Goal: Navigation & Orientation: Find specific page/section

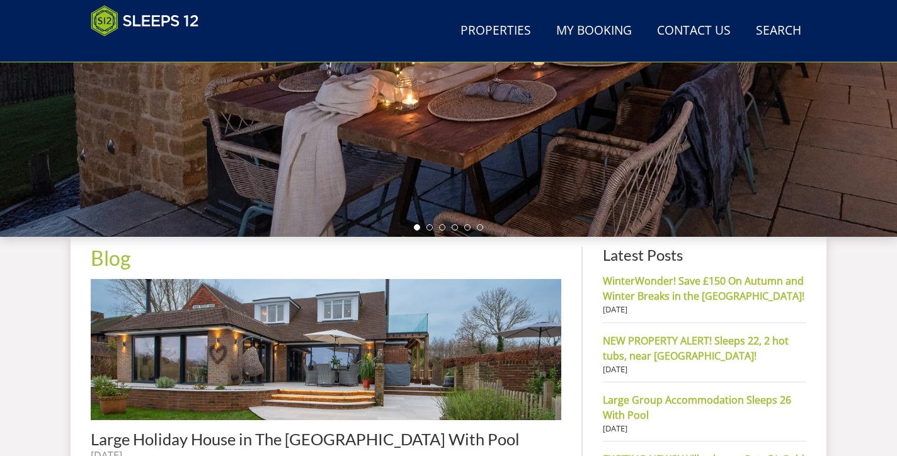
scroll to position [108, 0]
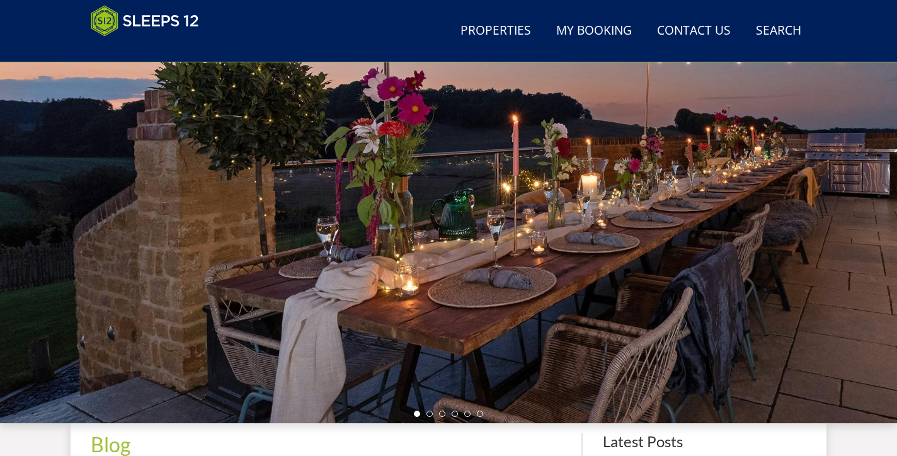
click at [711, 248] on div at bounding box center [448, 202] width 897 height 441
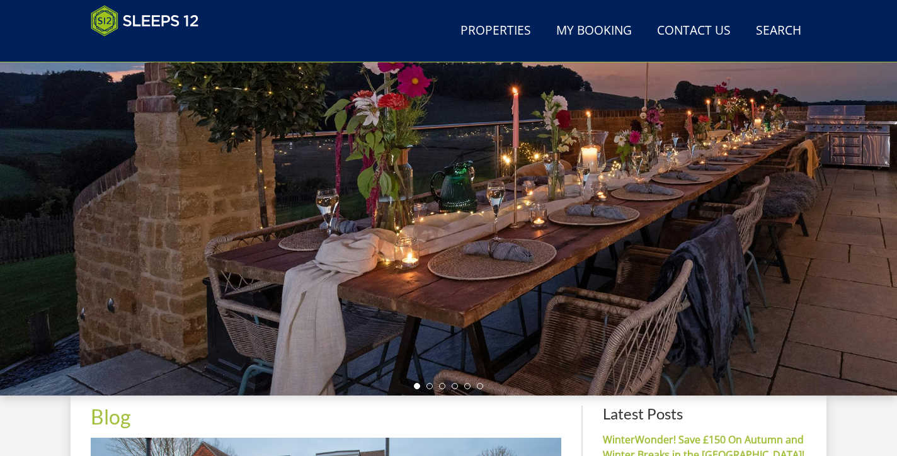
scroll to position [136, 0]
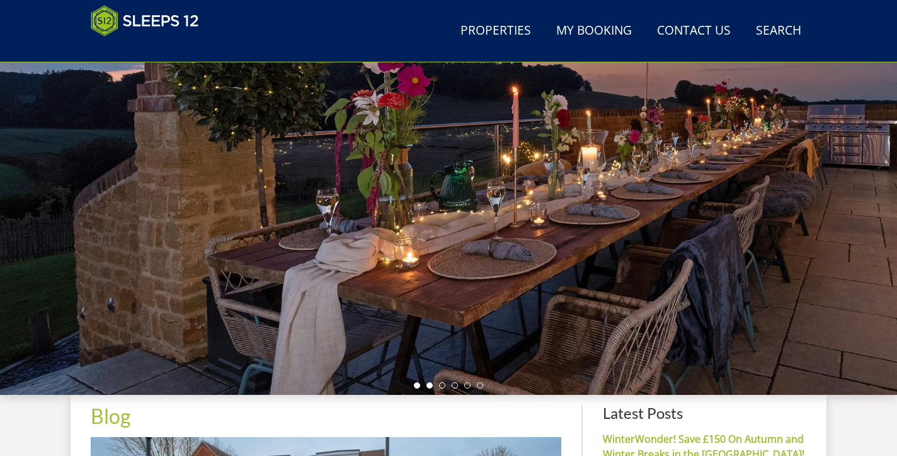
click at [430, 384] on li at bounding box center [429, 385] width 6 height 6
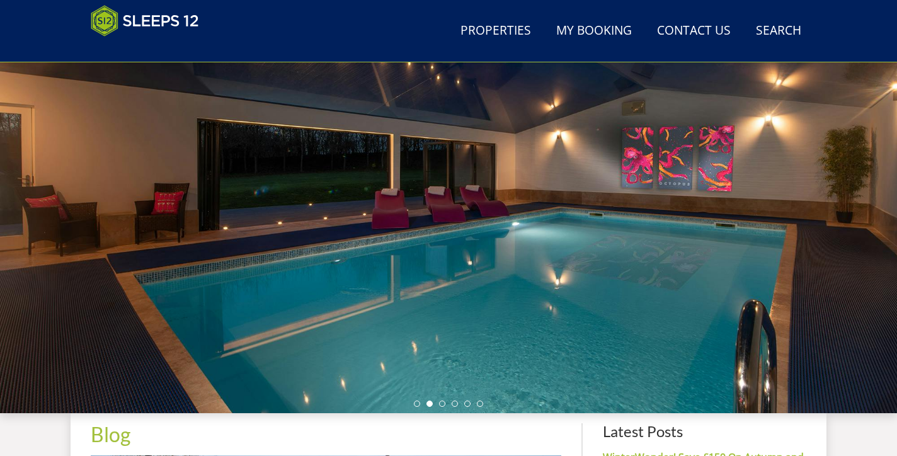
scroll to position [117, 0]
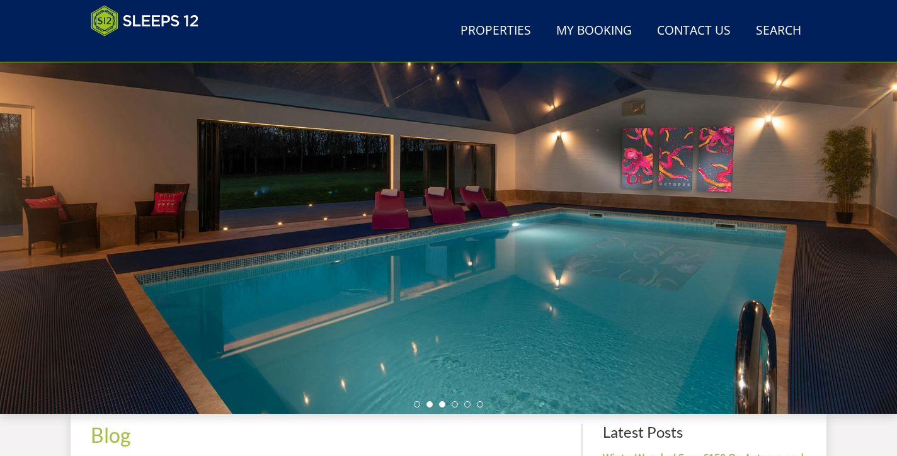
click at [441, 403] on li at bounding box center [442, 404] width 6 height 6
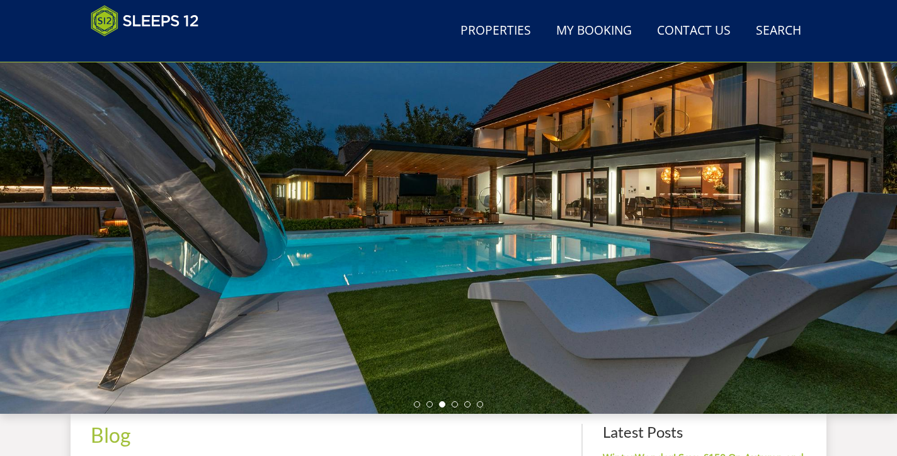
click at [459, 405] on ul at bounding box center [448, 404] width 69 height 6
click at [454, 403] on li at bounding box center [455, 404] width 6 height 6
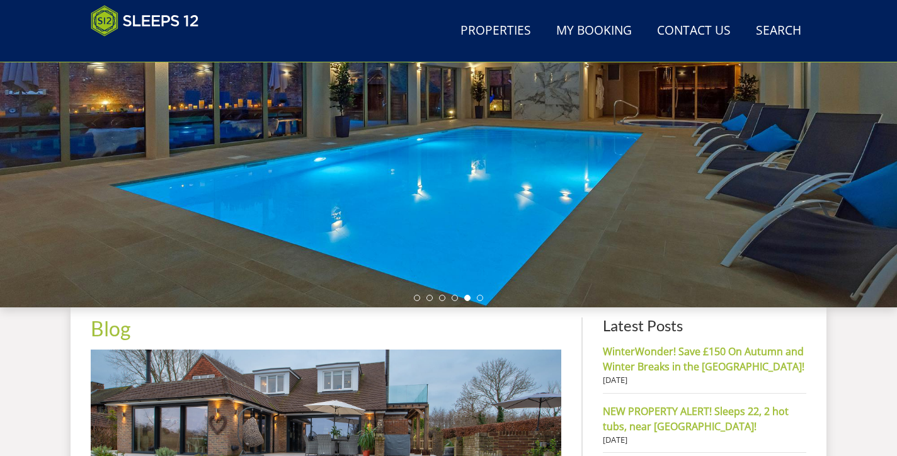
scroll to position [185, 0]
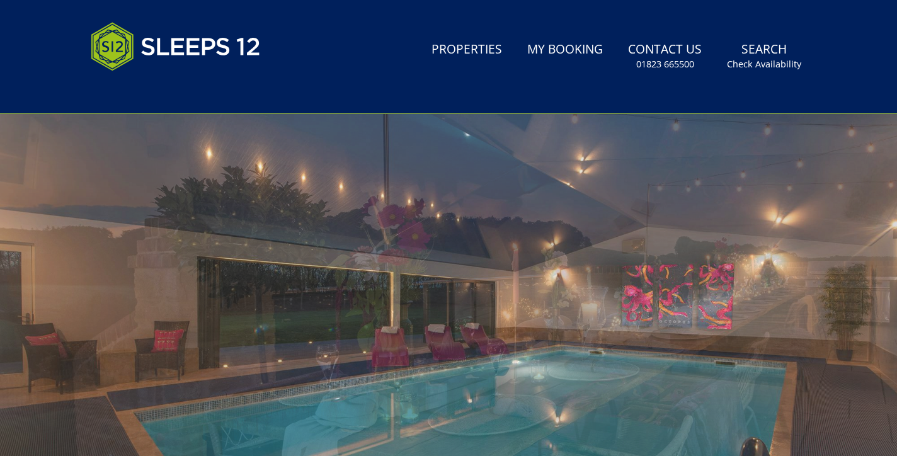
scroll to position [30, 0]
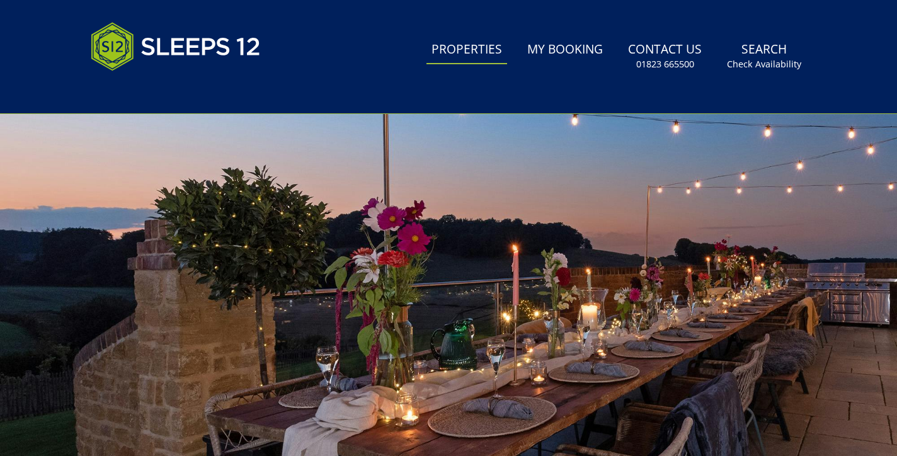
click at [475, 52] on link "Properties" at bounding box center [466, 50] width 81 height 28
